Goal: Transaction & Acquisition: Purchase product/service

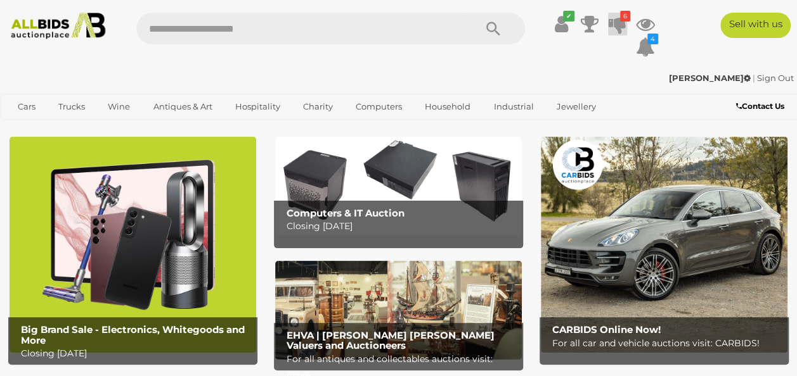
click at [621, 24] on icon at bounding box center [617, 24] width 18 height 23
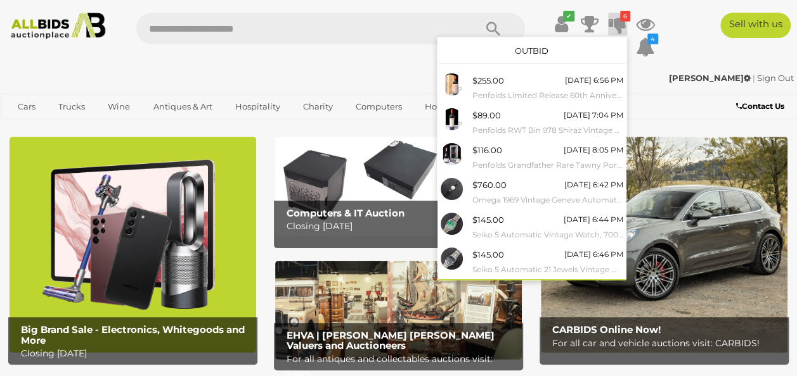
scroll to position [19, 0]
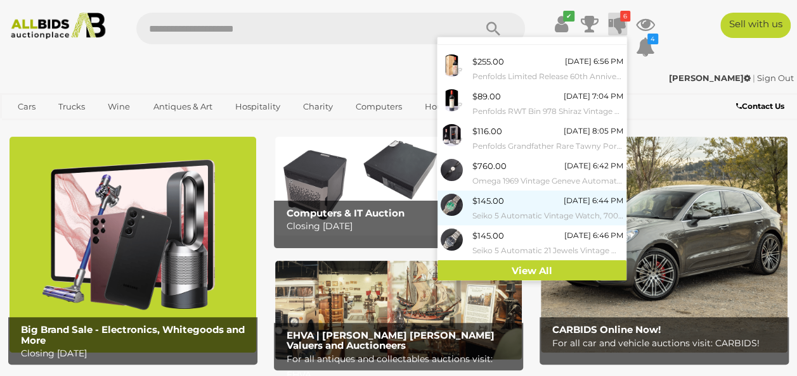
click at [523, 207] on div "$145.00 Tomorrow 6:44 PM Seiko 5 Automatic Vintage Watch, 7009-8980, 36mm, Green" at bounding box center [547, 208] width 151 height 29
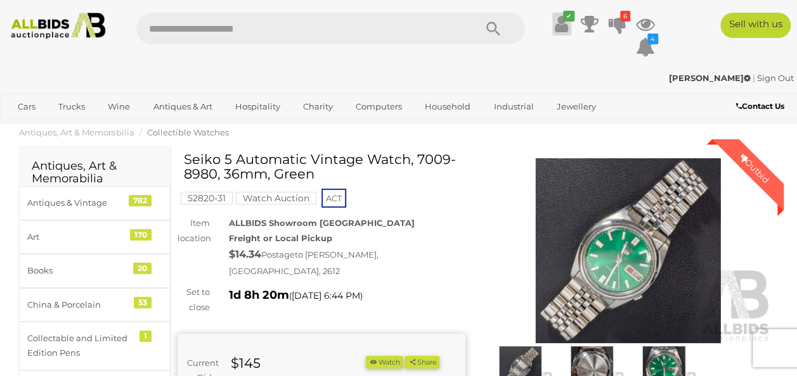
click at [565, 26] on icon at bounding box center [561, 24] width 13 height 23
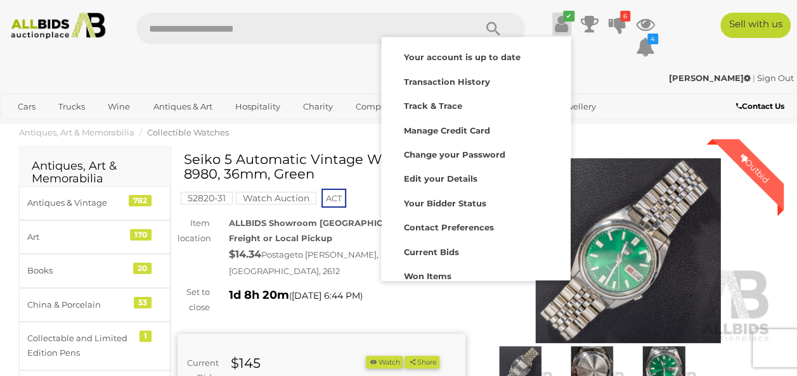
click at [565, 26] on icon at bounding box center [561, 24] width 13 height 23
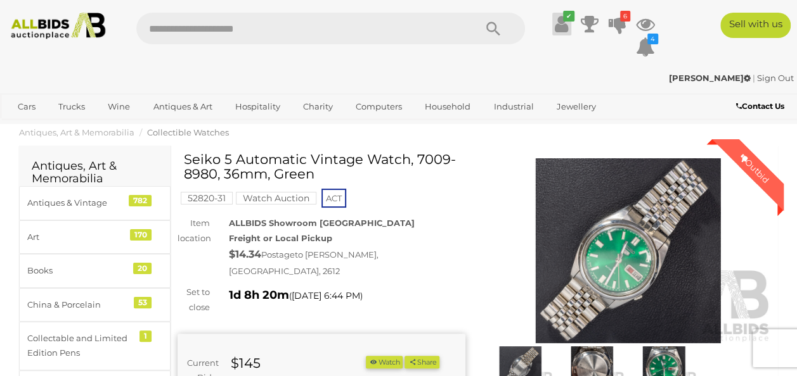
click at [565, 26] on icon at bounding box center [561, 24] width 13 height 23
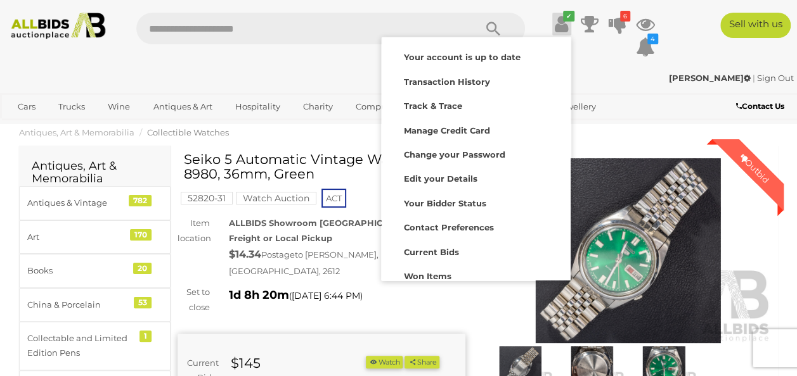
click at [565, 26] on icon at bounding box center [561, 24] width 13 height 23
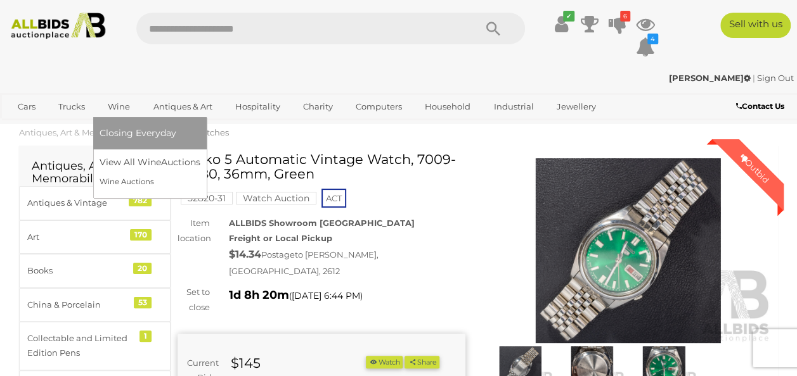
click at [115, 101] on link "Wine" at bounding box center [119, 106] width 39 height 21
click at [118, 103] on link "Wine" at bounding box center [119, 106] width 39 height 21
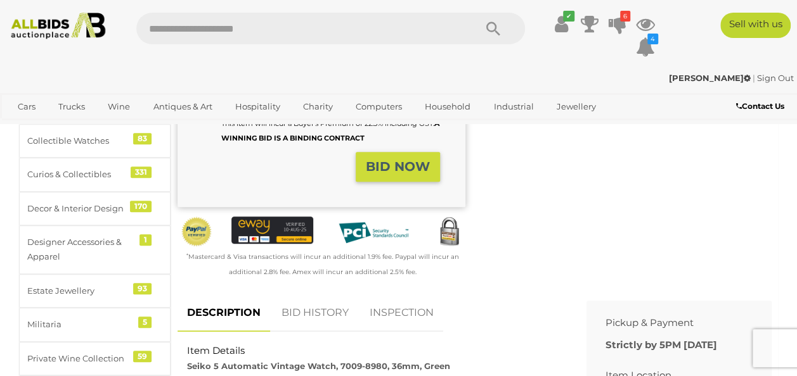
scroll to position [658, 0]
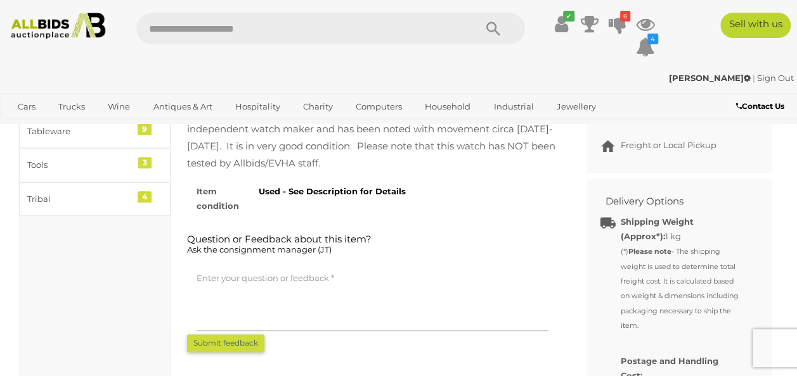
click at [51, 25] on img at bounding box center [58, 26] width 105 height 27
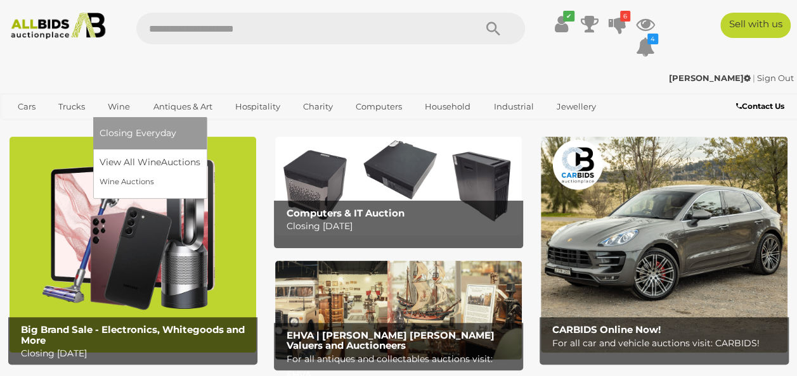
click at [113, 105] on link "Wine" at bounding box center [119, 106] width 39 height 21
click at [132, 158] on link "View All Wine Auctions" at bounding box center [153, 163] width 106 height 20
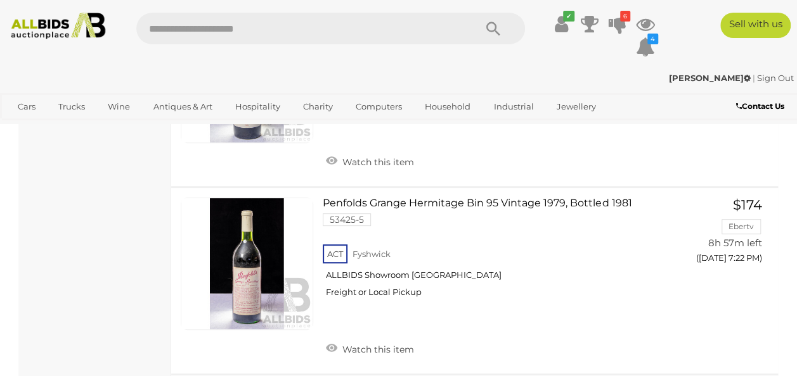
scroll to position [5000, 0]
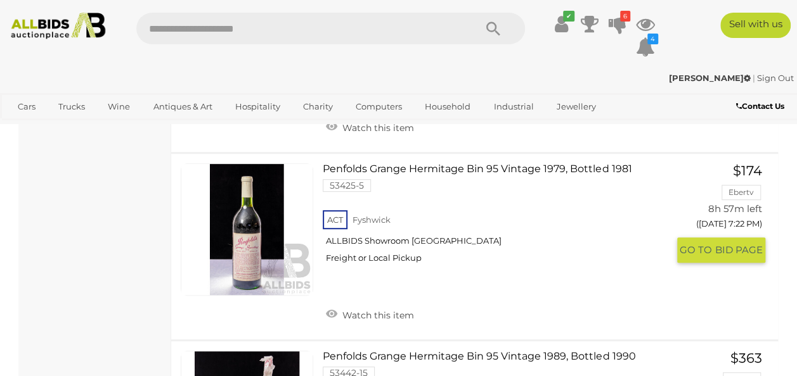
click at [566, 227] on link "Penfolds Grange Hermitage Bin 95 Vintage 1979, Bottled 1981 53425-5 ACT Fyshwick" at bounding box center [499, 219] width 335 height 110
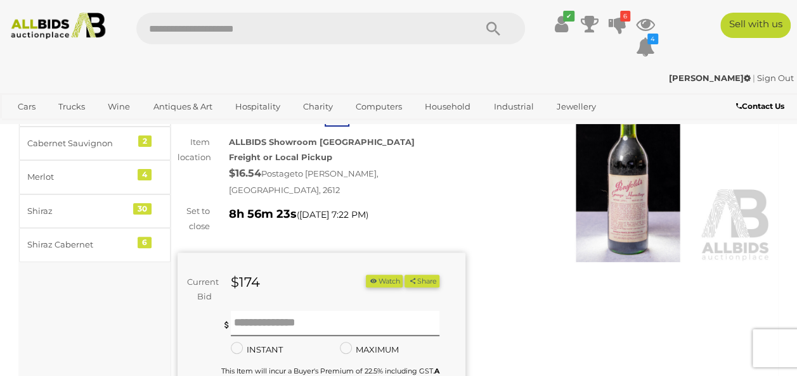
scroll to position [84, 0]
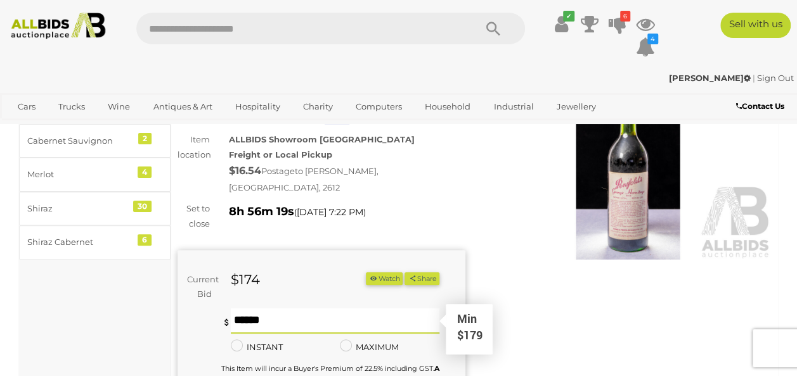
click at [265, 313] on input "text" at bounding box center [335, 321] width 209 height 25
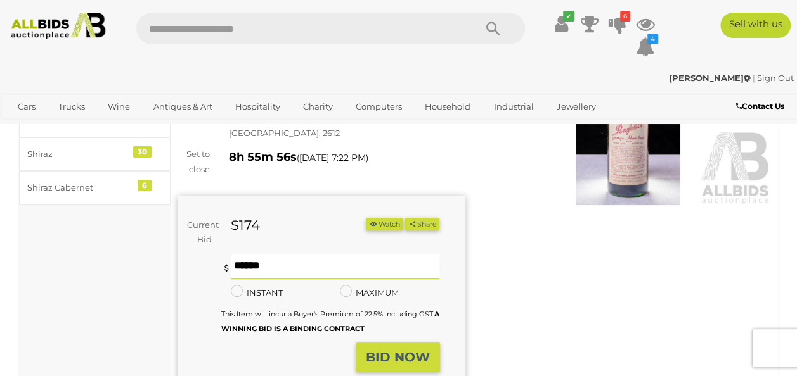
scroll to position [143, 0]
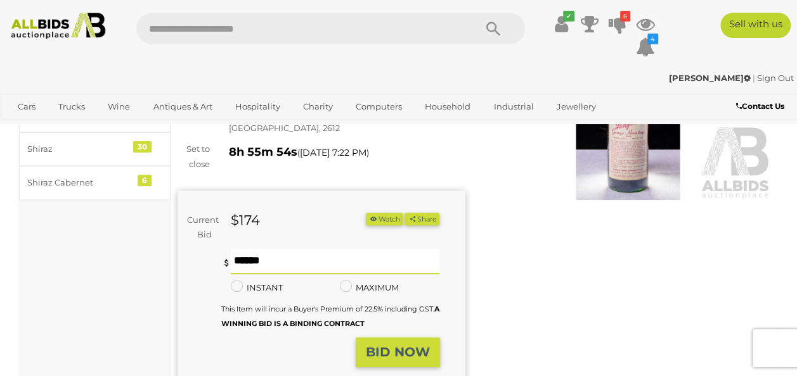
type input "***"
click at [404, 345] on strong "BID NOW" at bounding box center [398, 352] width 64 height 15
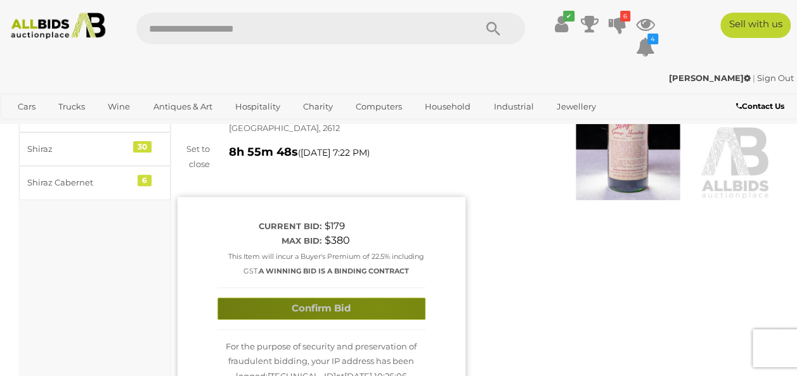
click at [376, 298] on button "Confirm Bid" at bounding box center [321, 309] width 208 height 22
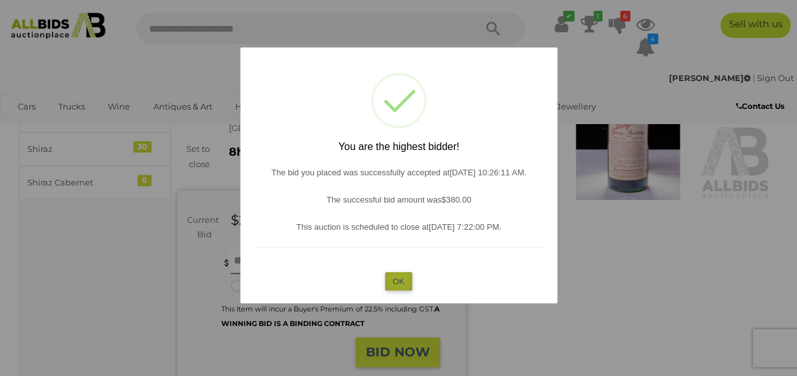
click at [399, 280] on button "OK" at bounding box center [398, 282] width 27 height 18
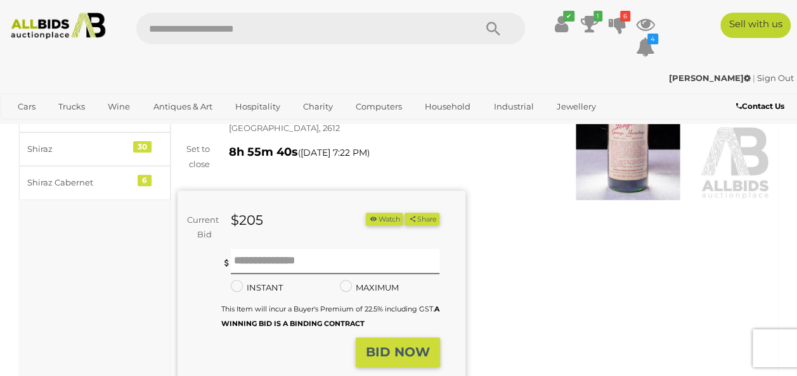
click at [57, 27] on img at bounding box center [58, 26] width 105 height 27
